Goal: Navigation & Orientation: Find specific page/section

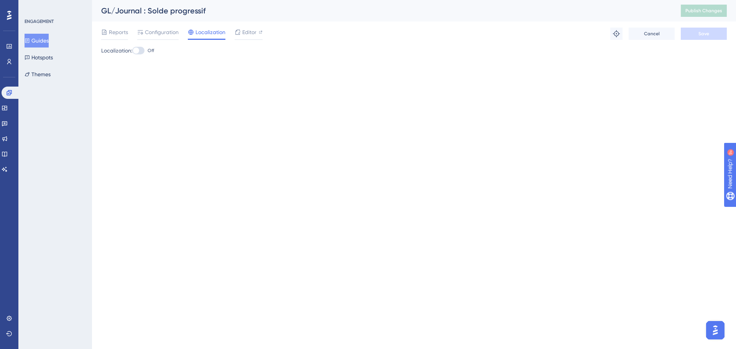
click at [44, 44] on button "Guides" at bounding box center [37, 41] width 24 height 14
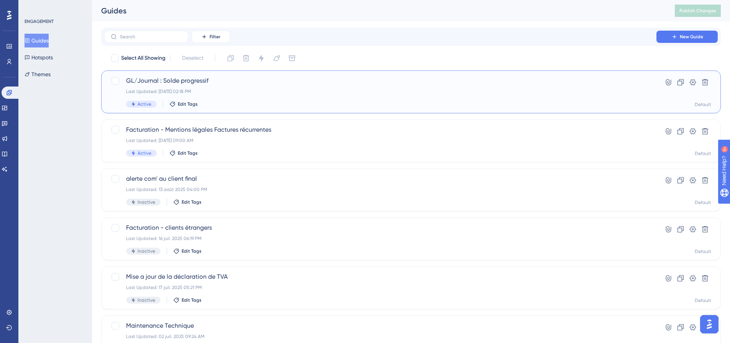
click at [219, 86] on div "GL/Journal : Solde progressif Last Updated: [DATE] 02:18 PM Active Edit Tags" at bounding box center [380, 91] width 508 height 31
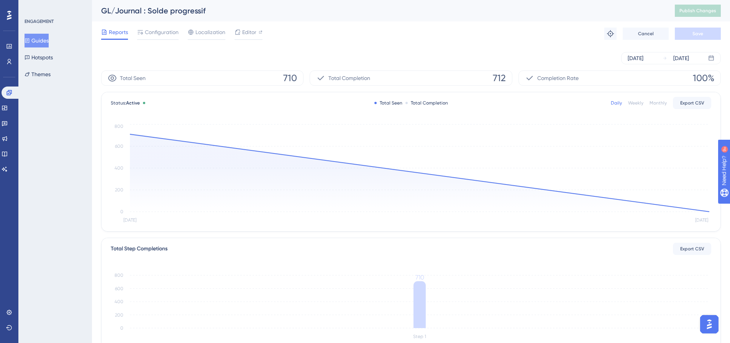
click at [41, 43] on button "Guides" at bounding box center [37, 41] width 24 height 14
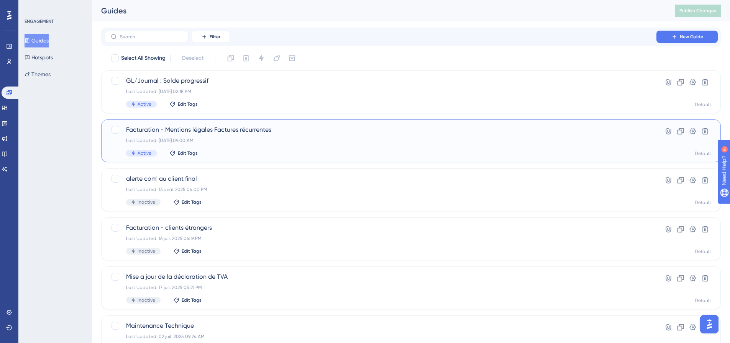
click at [206, 132] on span "Facturation - Mentions légales Factures récurrentes" at bounding box center [380, 129] width 508 height 9
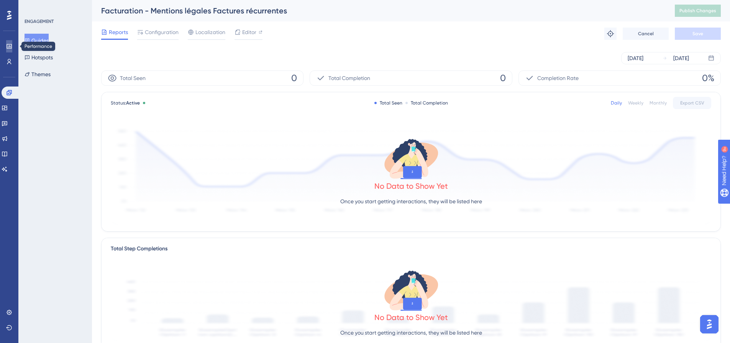
click at [8, 45] on icon at bounding box center [9, 46] width 6 height 6
